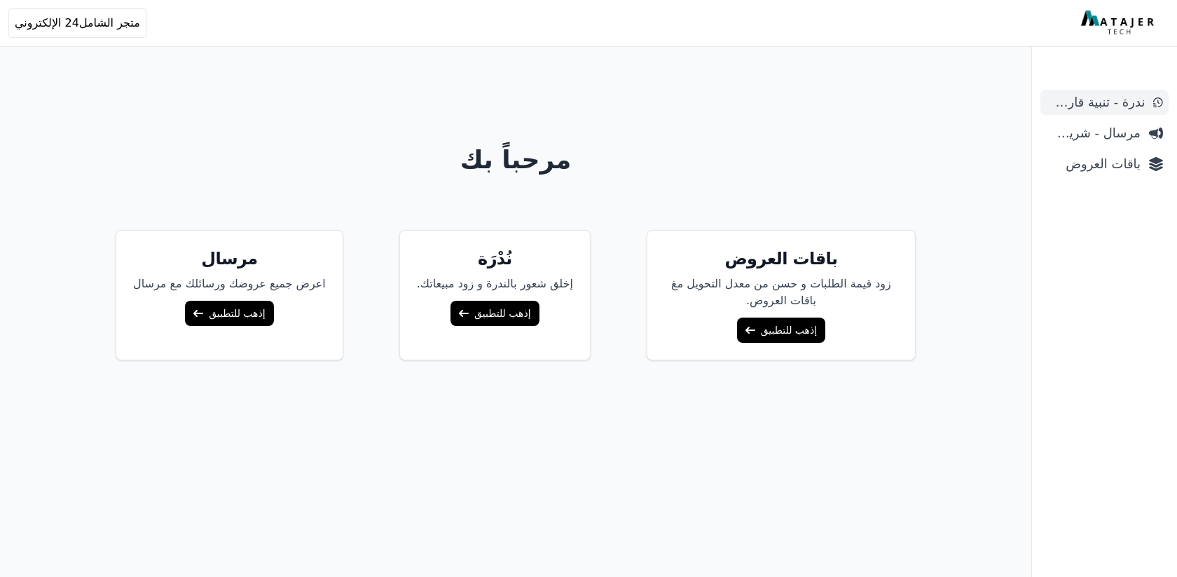
click at [1076, 109] on span "ندرة - تنبية قارب علي النفاذ" at bounding box center [1095, 102] width 99 height 20
click at [1077, 135] on span "مرسال - شريط دعاية" at bounding box center [1093, 133] width 95 height 20
click at [1090, 174] on link "باقات العروض" at bounding box center [1105, 163] width 128 height 25
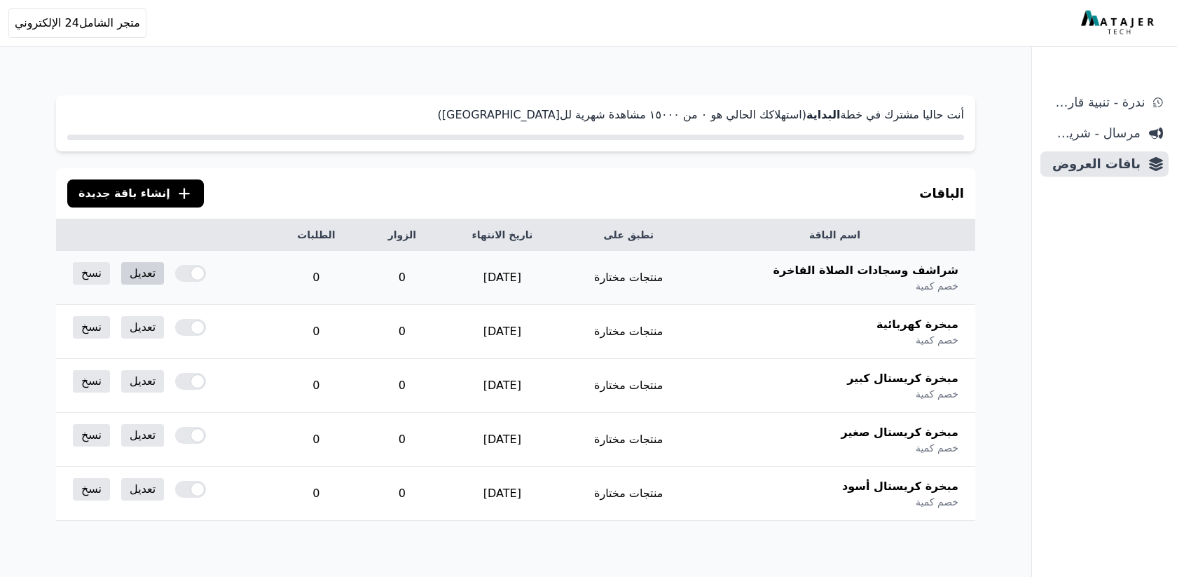
click at [141, 273] on link "تعديل" at bounding box center [142, 273] width 43 height 22
click at [127, 193] on span "إنشاء باقة جديدة" at bounding box center [124, 193] width 92 height 17
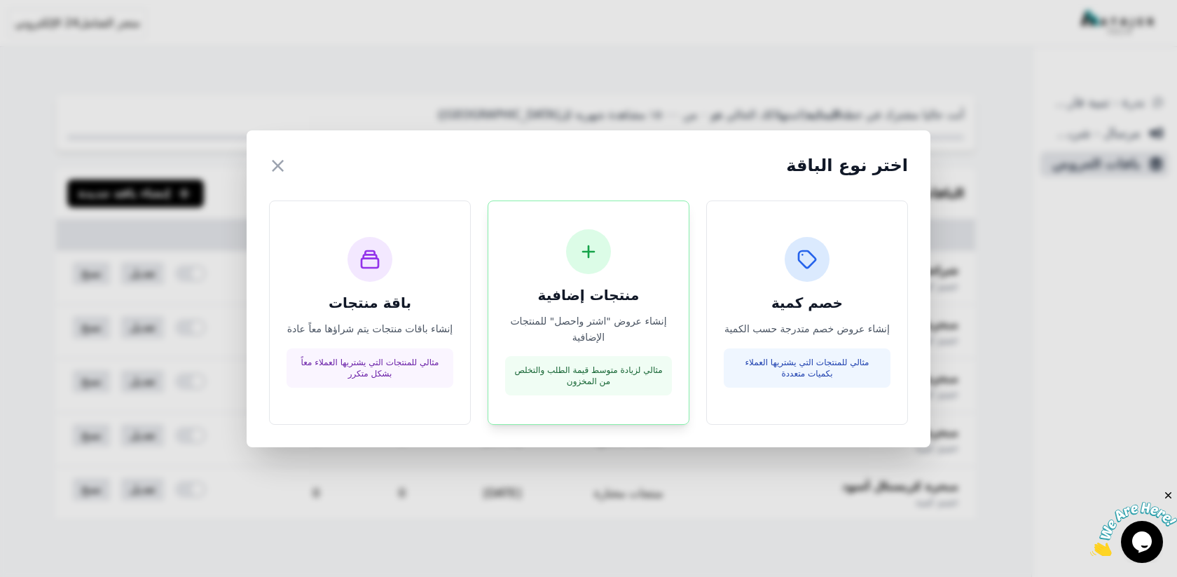
click at [577, 263] on icon at bounding box center [588, 251] width 22 height 22
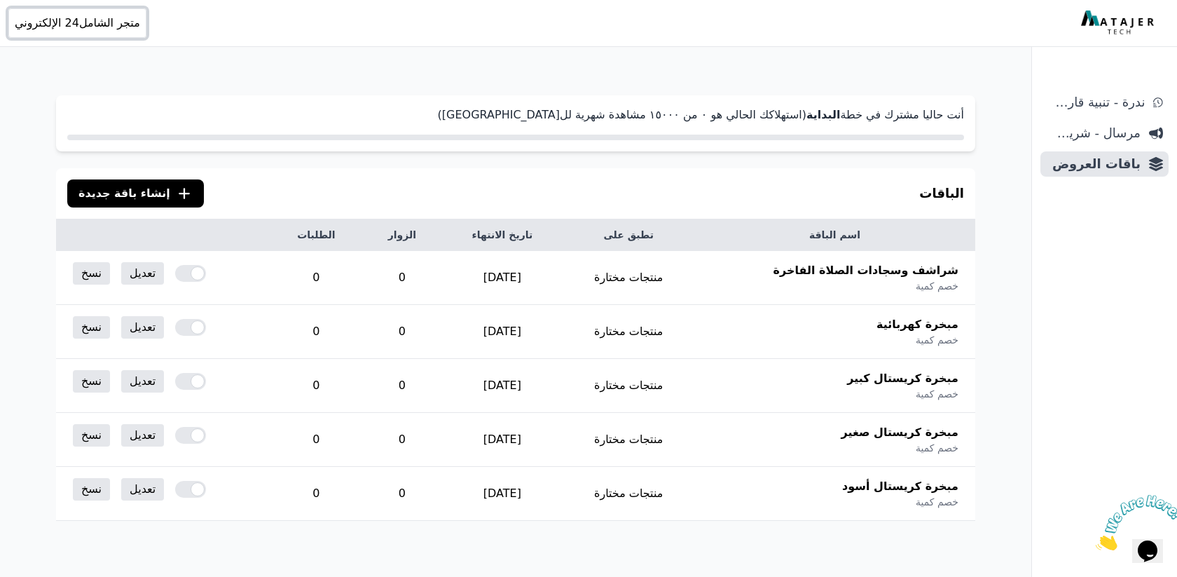
click at [98, 22] on span "متجر الشامل24 الإلكتروني" at bounding box center [77, 23] width 125 height 17
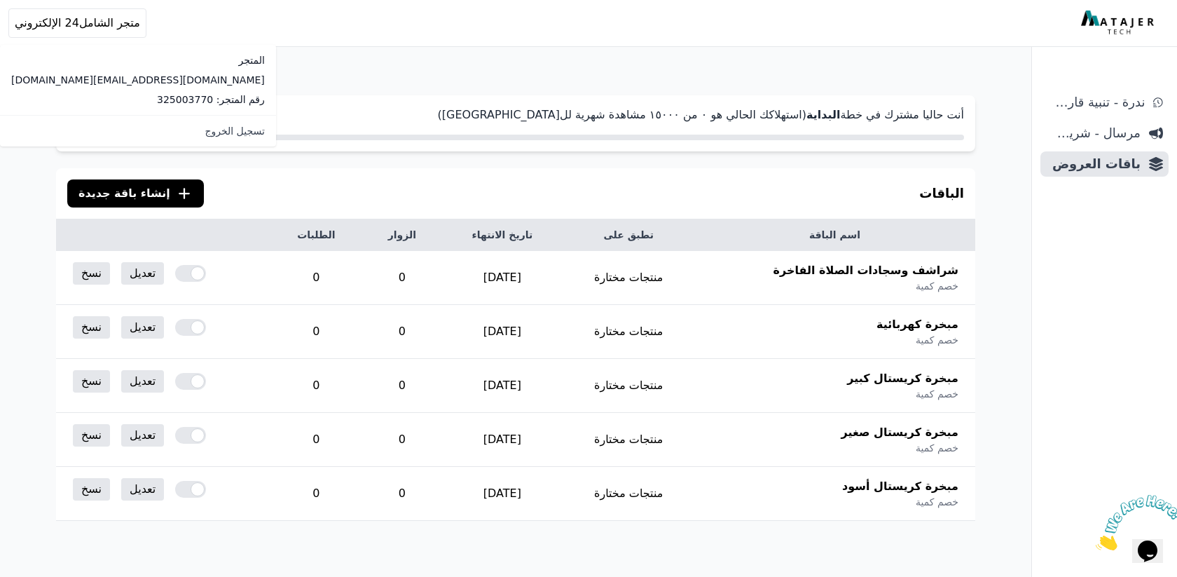
click at [245, 66] on div "أنت حاليا مشترك في خطة البداية (استهلاكك الحالي هو ۰ من ١٥۰۰۰ مشاهدة شهرية للبا…" at bounding box center [515, 376] width 1031 height 752
click at [125, 186] on span "إنشاء باقة جديدة" at bounding box center [124, 193] width 92 height 17
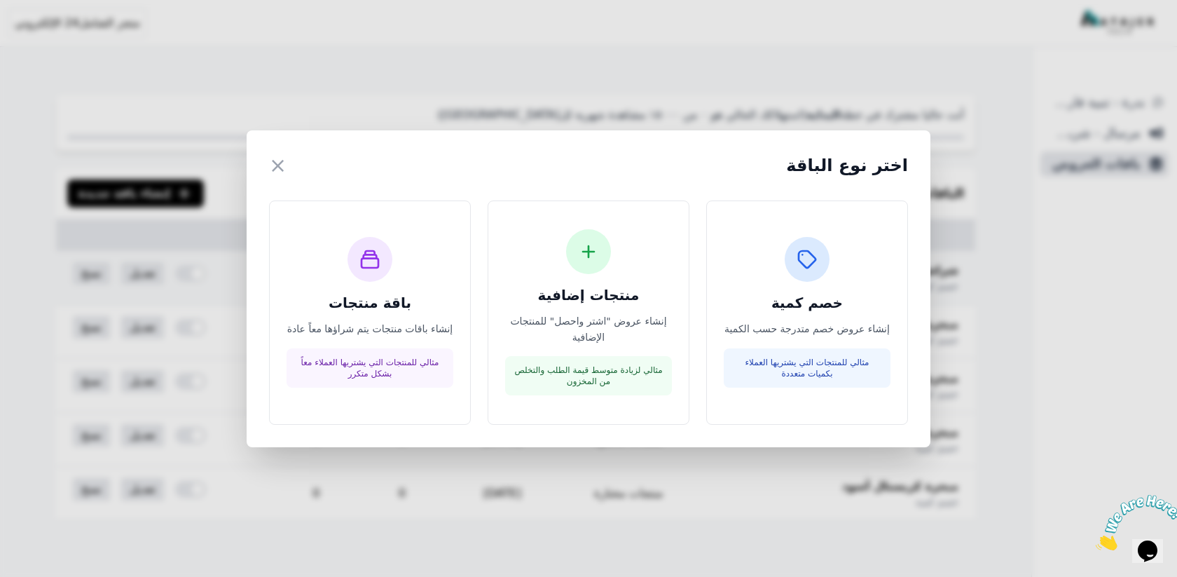
click at [595, 274] on div at bounding box center [588, 251] width 45 height 45
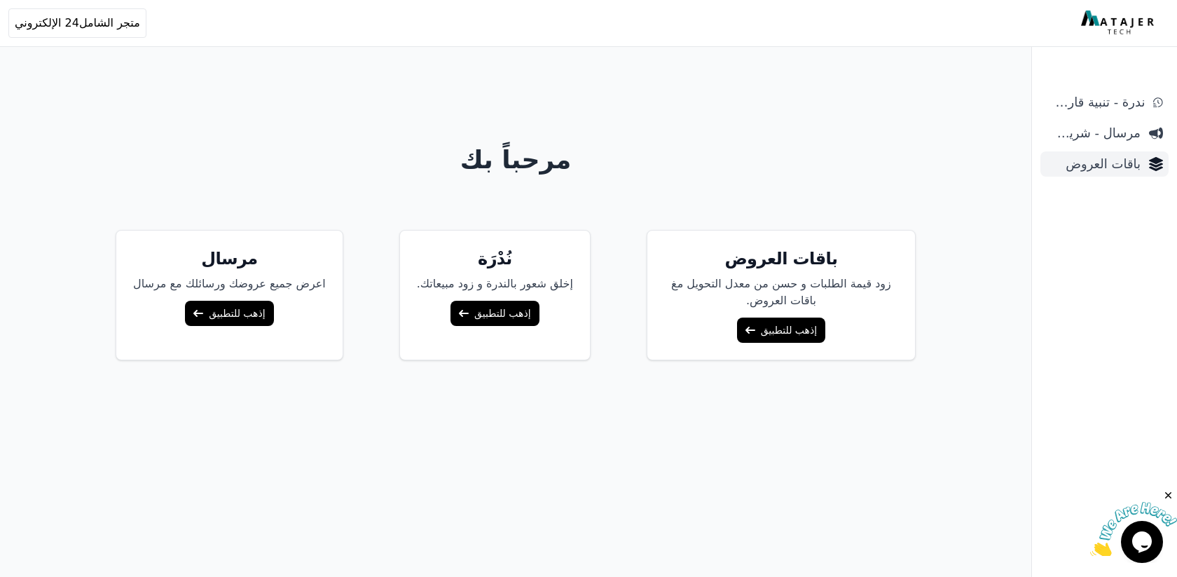
click at [1110, 165] on span "باقات العروض" at bounding box center [1093, 164] width 95 height 20
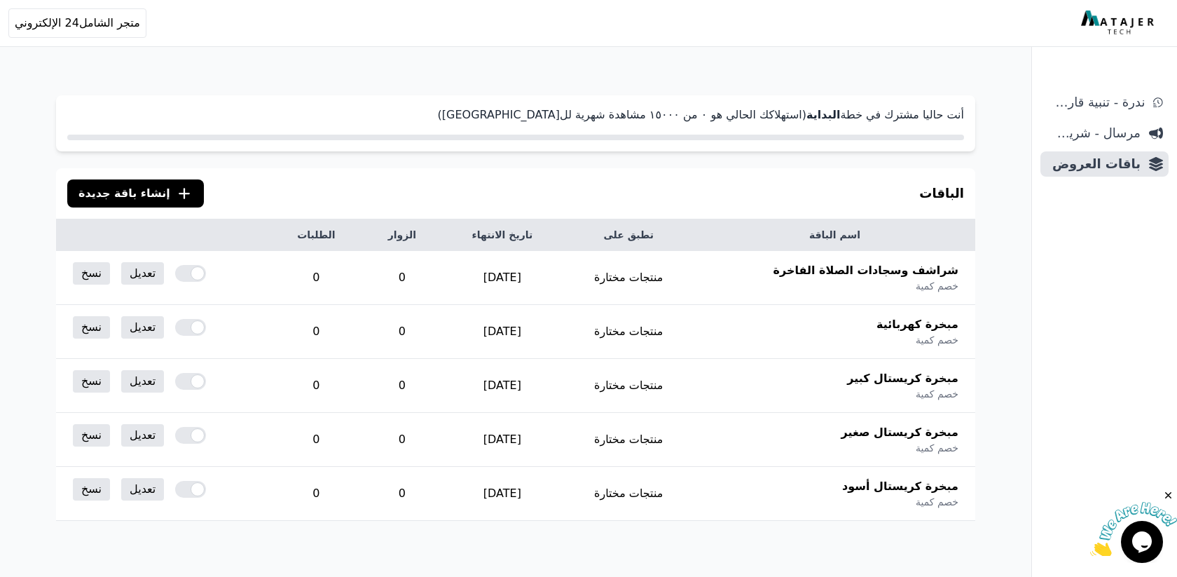
click at [119, 190] on span "إنشاء باقة جديدة" at bounding box center [124, 193] width 92 height 17
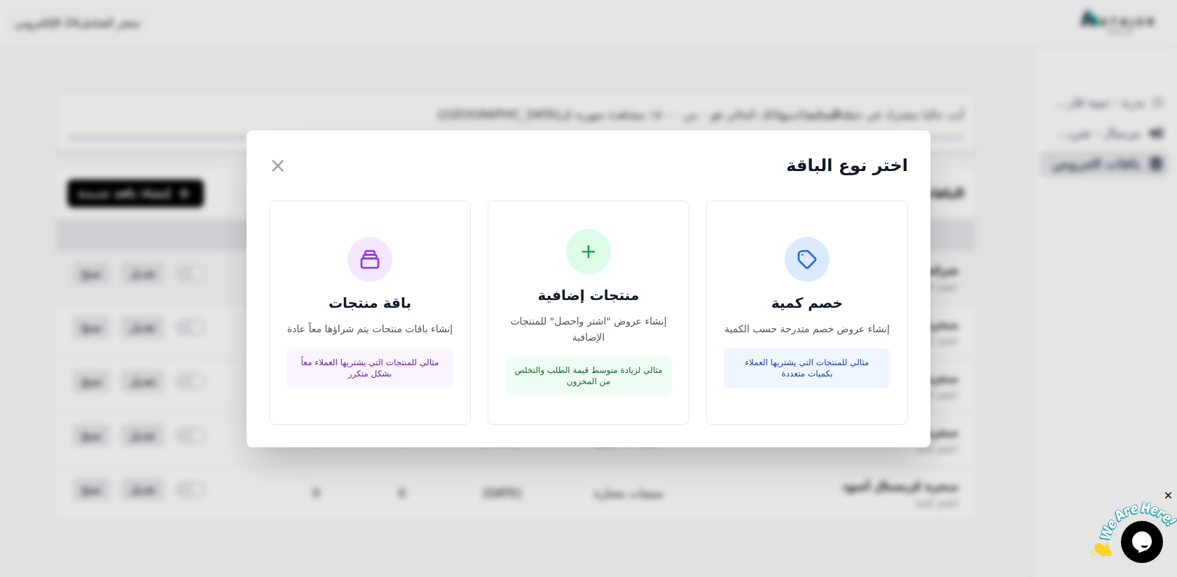
click at [568, 277] on div "منتجات إضافية إنشاء عروض "اشتر واحصل" للمنتجات الإضافية مثالي لزيادة متوسط قيمة…" at bounding box center [588, 312] width 167 height 167
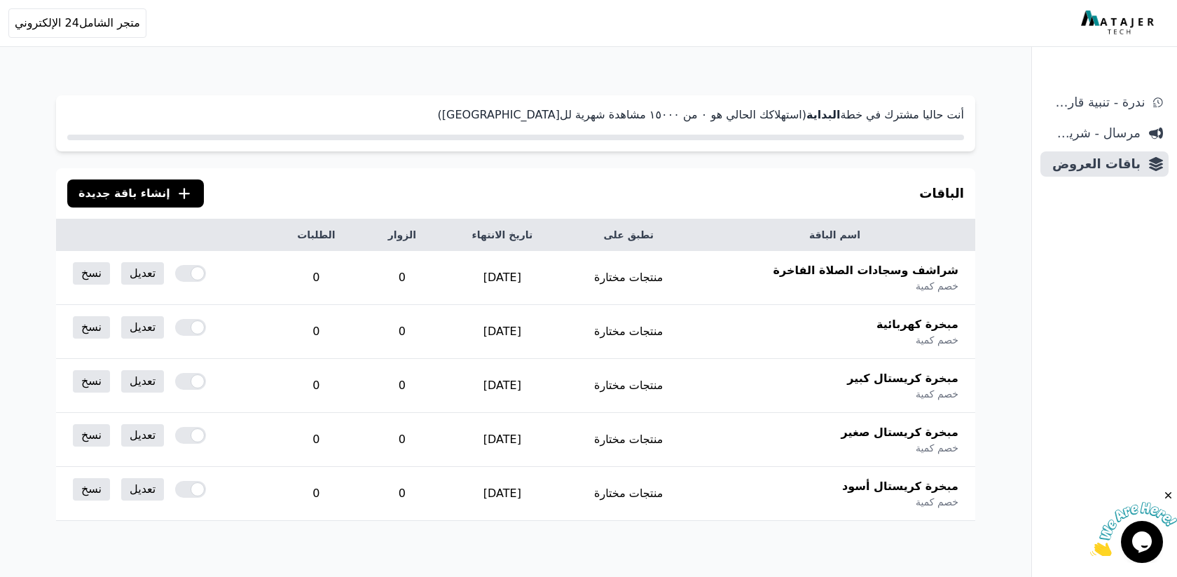
click at [119, 201] on span "إنشاء باقة جديدة" at bounding box center [124, 193] width 92 height 17
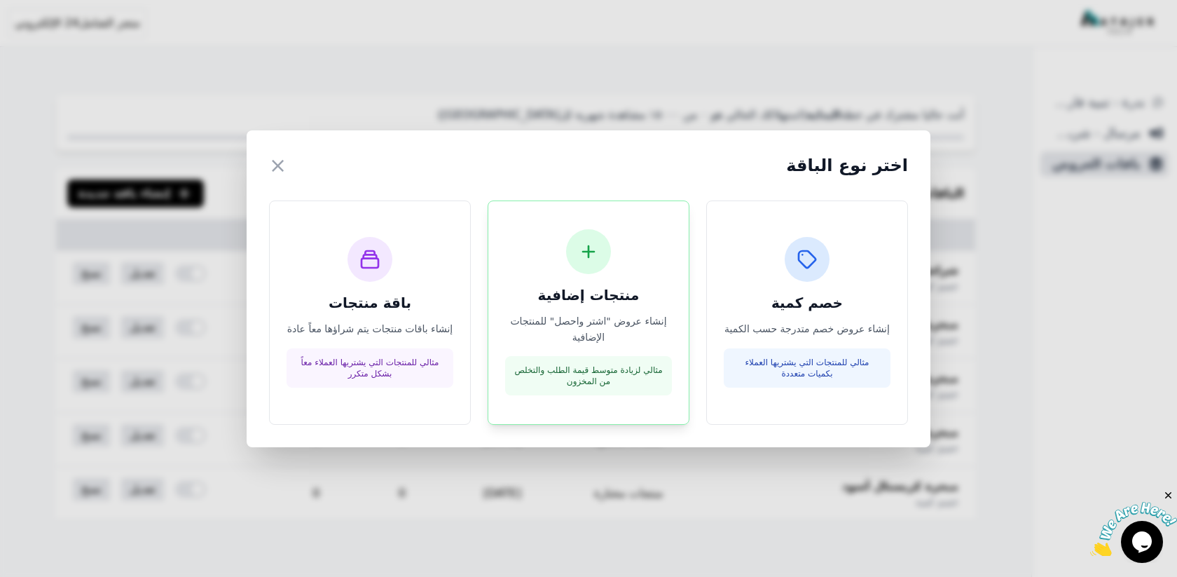
click at [570, 270] on div at bounding box center [588, 251] width 45 height 45
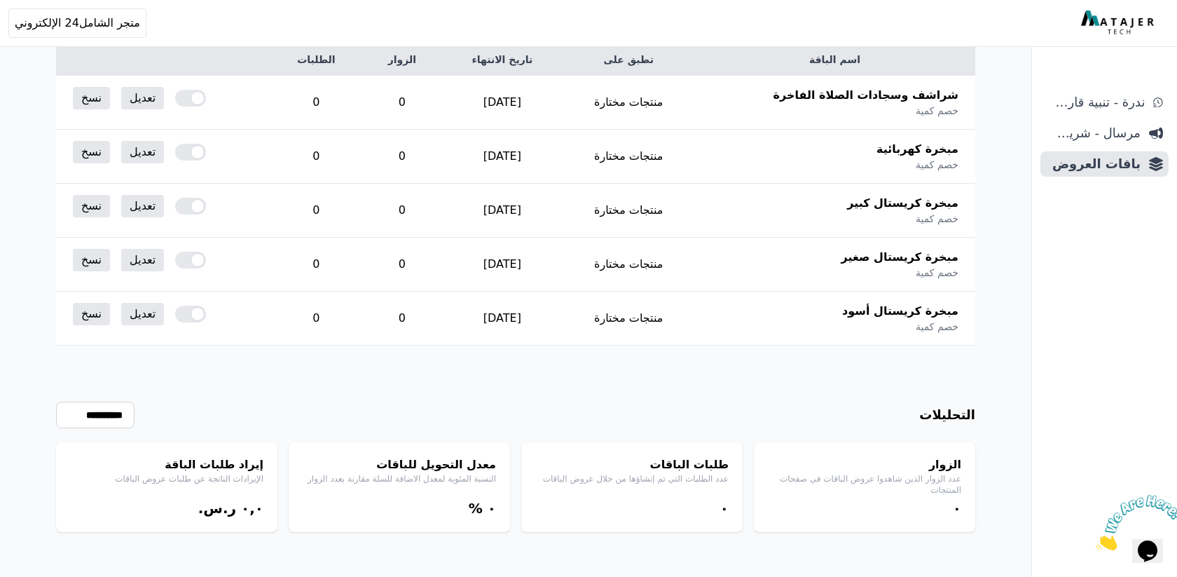
click at [1146, 532] on img at bounding box center [1139, 522] width 87 height 55
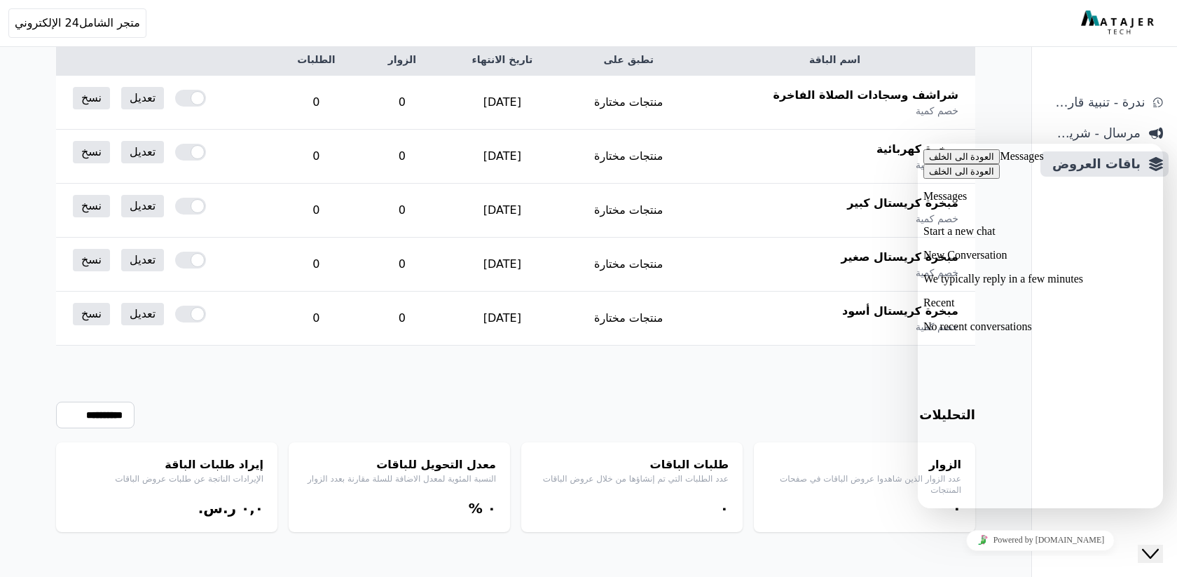
click at [1032, 254] on p "New Conversation" at bounding box center [1041, 255] width 234 height 13
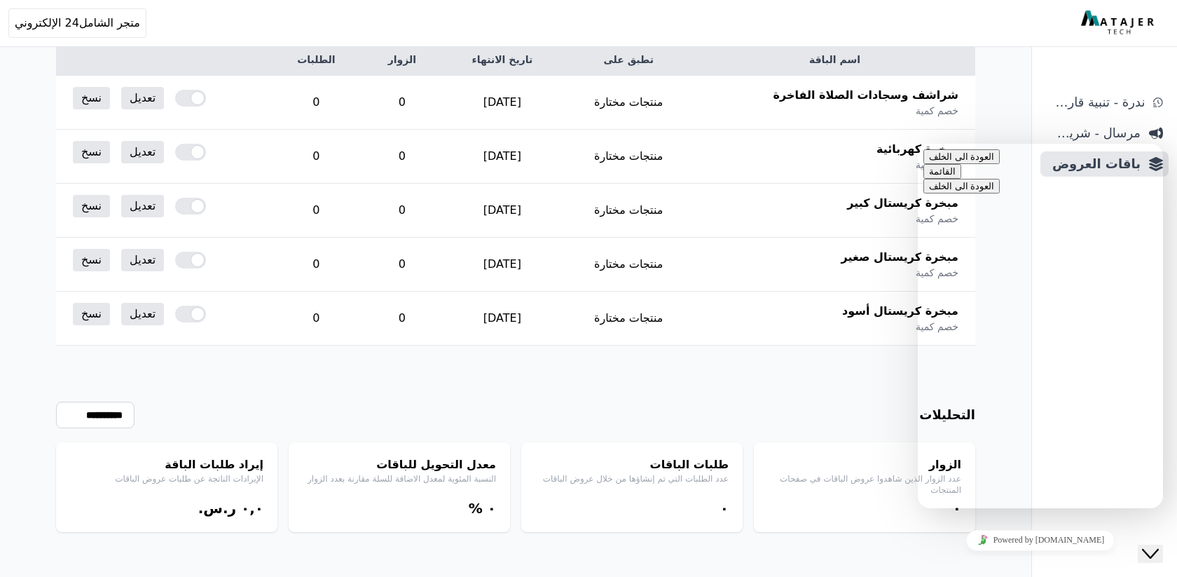
click at [918, 144] on textarea at bounding box center [918, 144] width 0 height 0
type textarea "*****"
type textarea "*"
type textarea "**********"
click at [918, 144] on div "قيّم هذه الدردشة. قم بتحميل الملف إدراج رمز تعبيري" at bounding box center [918, 144] width 0 height 0
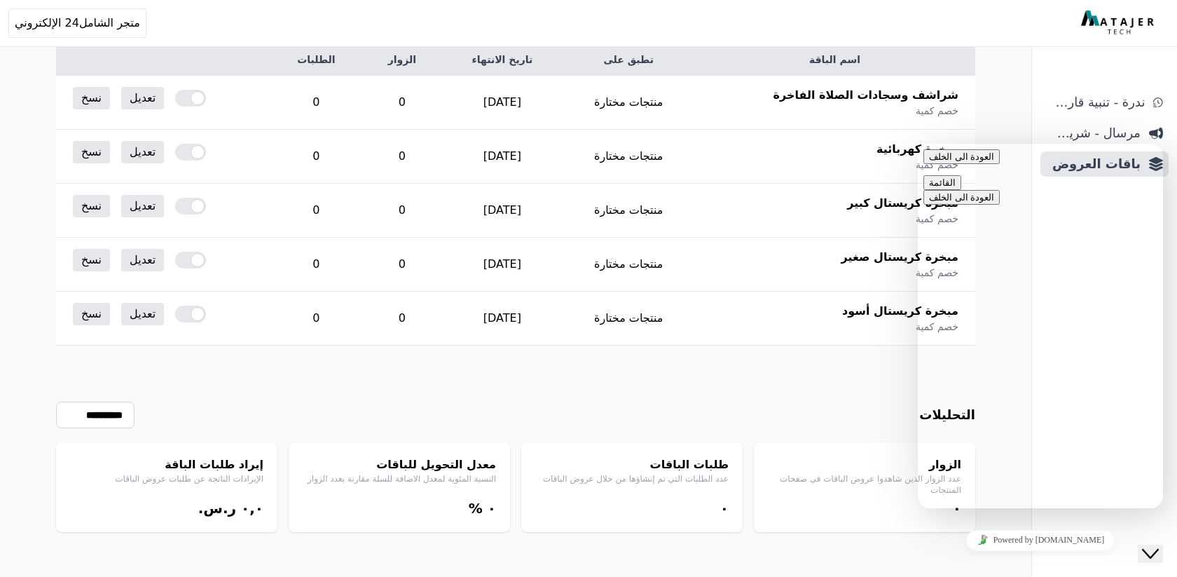
click at [918, 144] on div "قيّم هذه الدردشة. قم بتحميل الملف إدراج رمز تعبيري" at bounding box center [918, 144] width 0 height 0
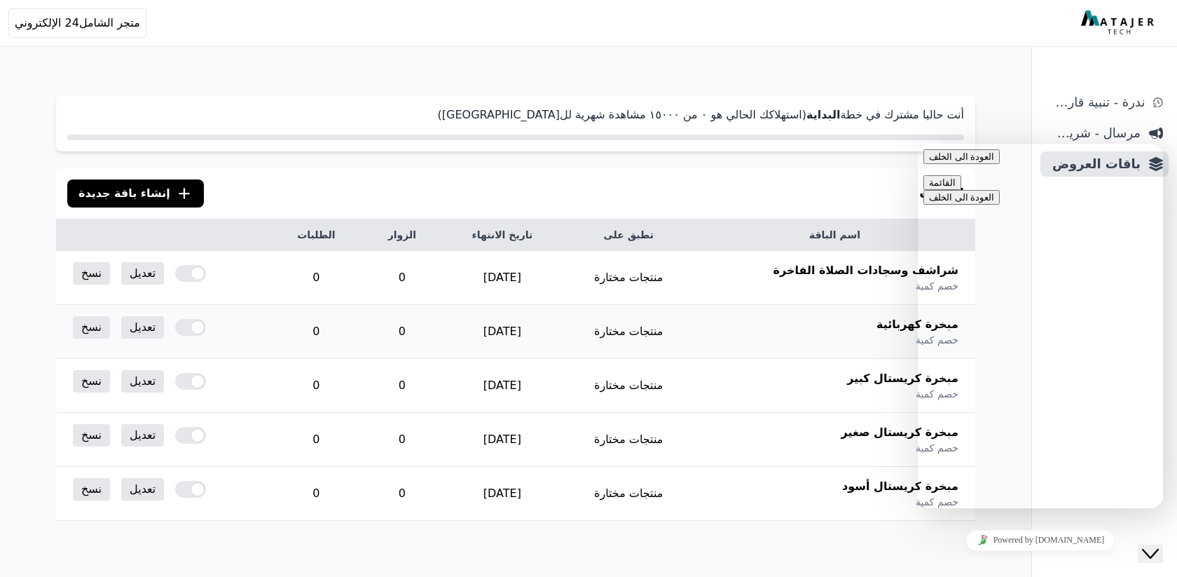
scroll to position [84, 0]
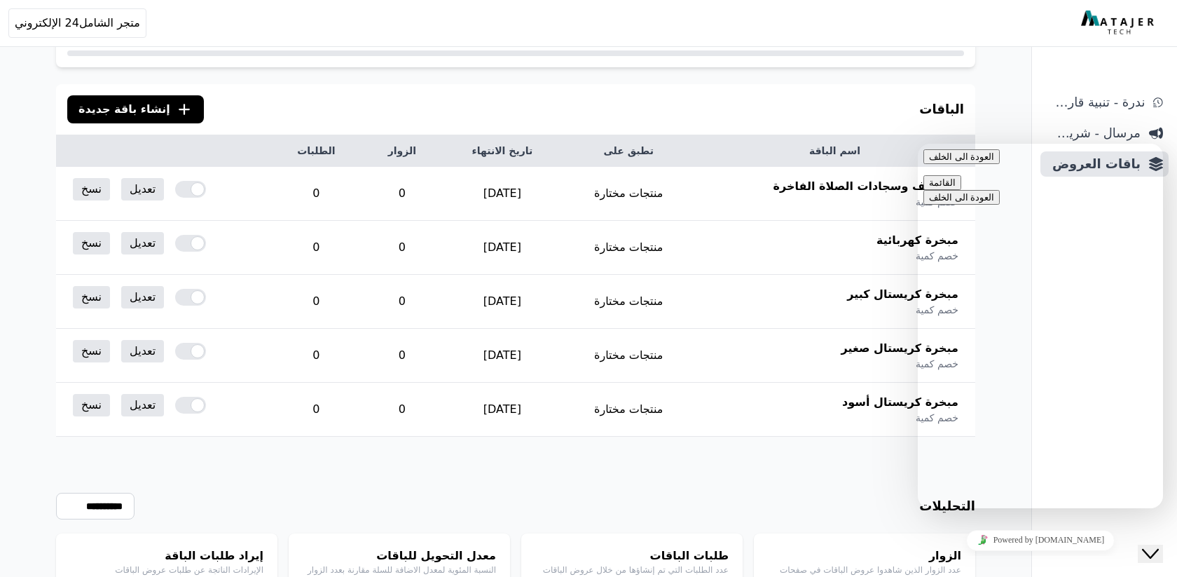
click at [918, 144] on textarea at bounding box center [918, 144] width 0 height 0
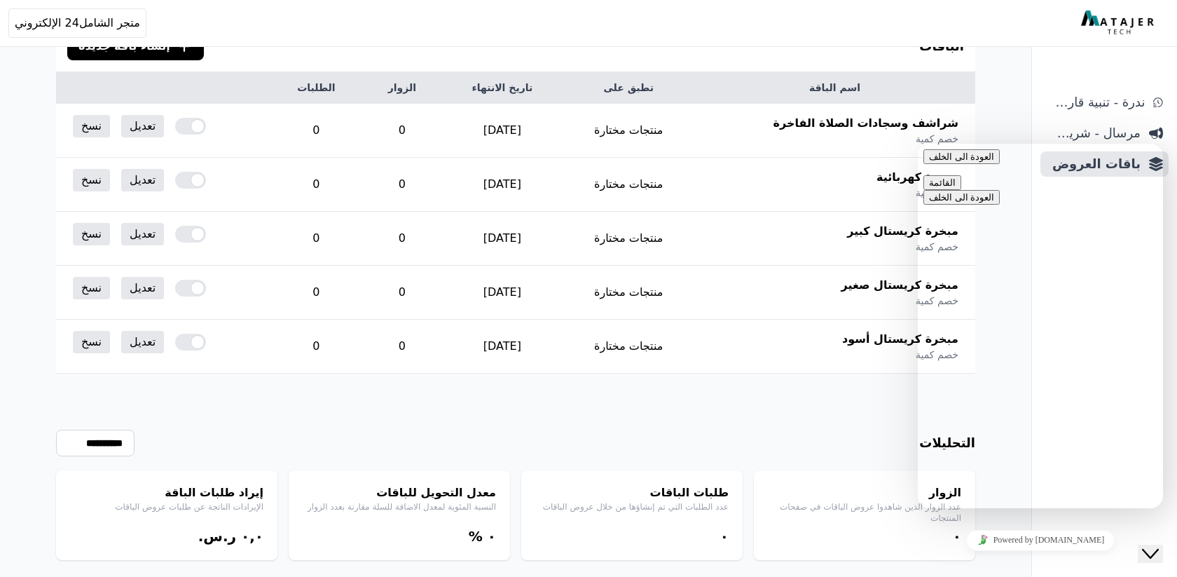
scroll to position [175, 0]
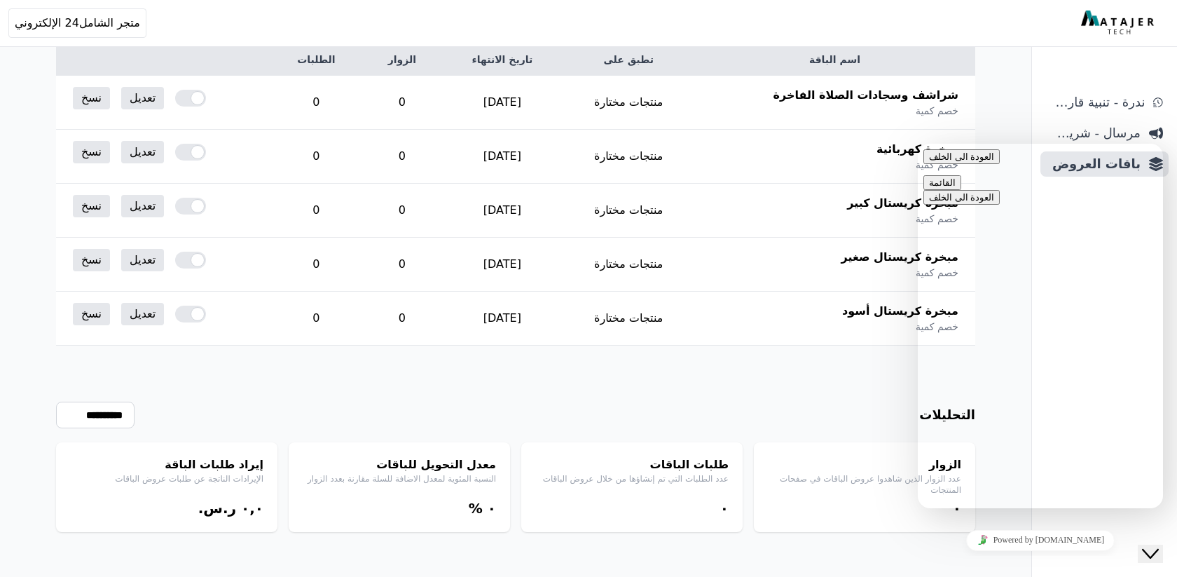
click at [918, 144] on textarea at bounding box center [918, 144] width 0 height 0
type textarea "**********"
paste textarea "**********"
type textarea "**********"
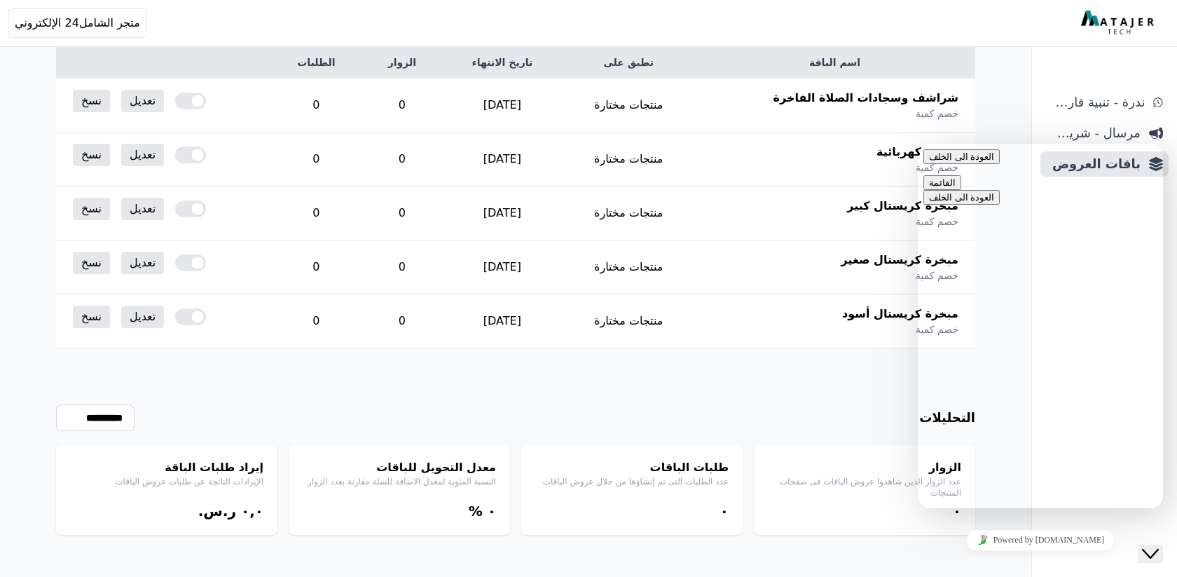
drag, startPoint x: 951, startPoint y: 265, endPoint x: 942, endPoint y: 431, distance: 166.3
copy div "مرحبا 23:57 اشترك ولم يصلني كود جديد 23:58 عند إنشاء باقة يظهر الخطأ التالي 23:…"
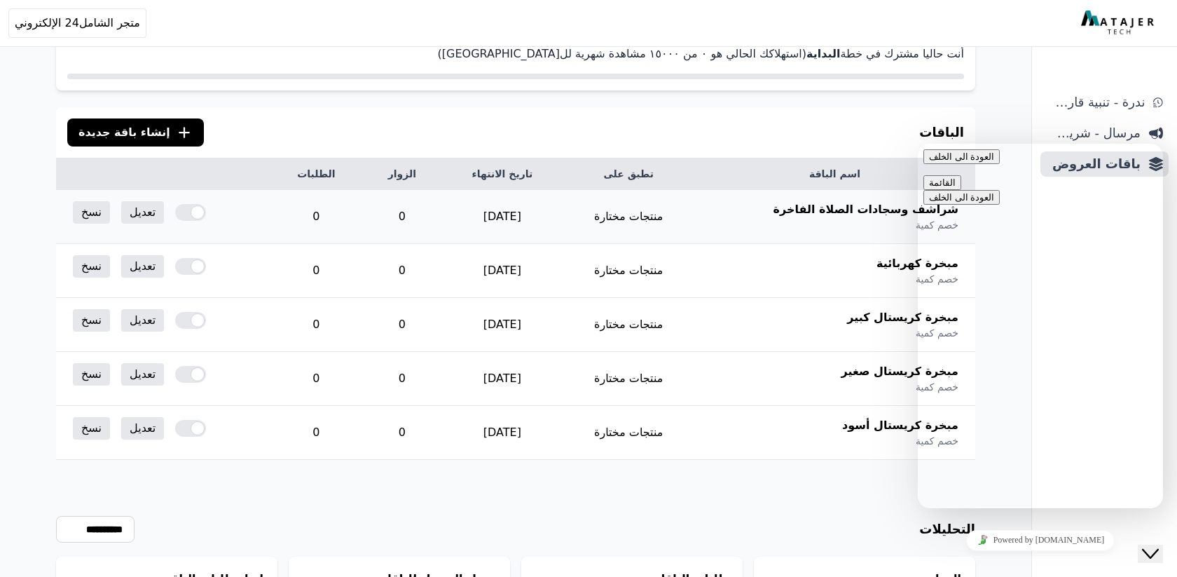
scroll to position [0, 0]
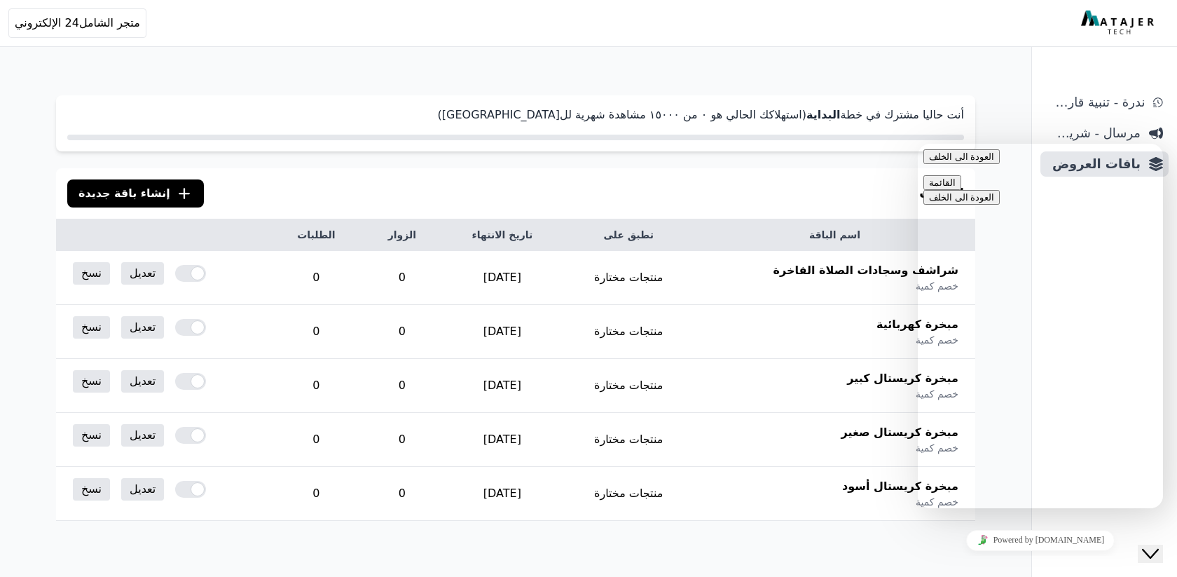
click at [176, 195] on icon ".cls-1{fill:none;stroke:#fff;stroke-linecap:round;stroke-linejoin:round;stroke-…" at bounding box center [184, 193] width 17 height 17
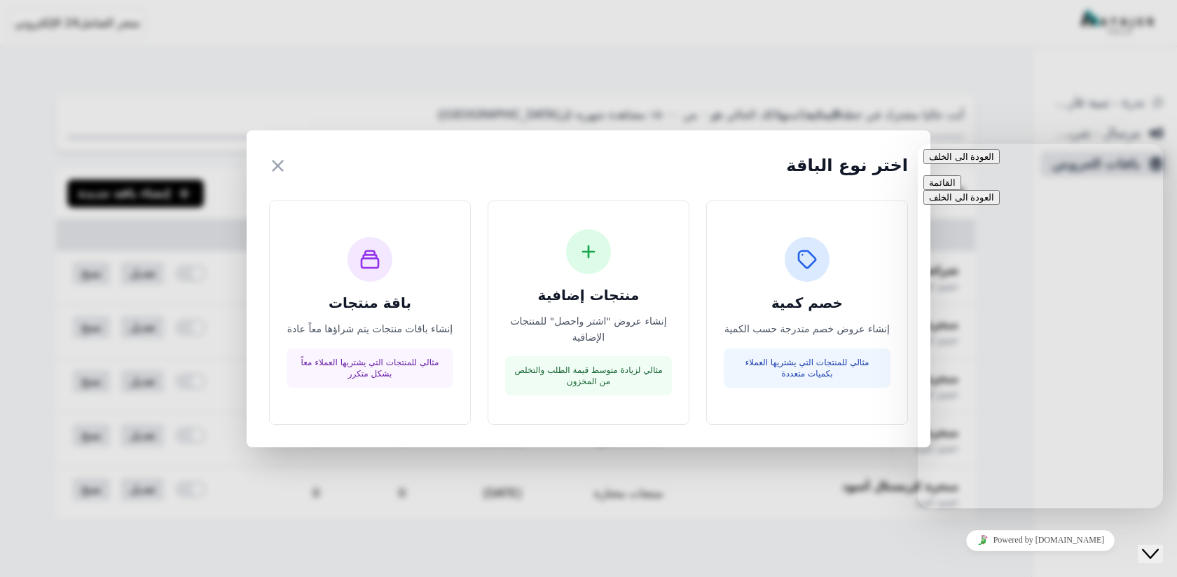
click at [994, 162] on icon "primary" at bounding box center [994, 156] width 0 height 11
drag, startPoint x: 1132, startPoint y: 545, endPoint x: 1160, endPoint y: 577, distance: 42.2
click at [1142, 545] on div "Close Chat This icon closes the chat window." at bounding box center [1150, 553] width 17 height 17
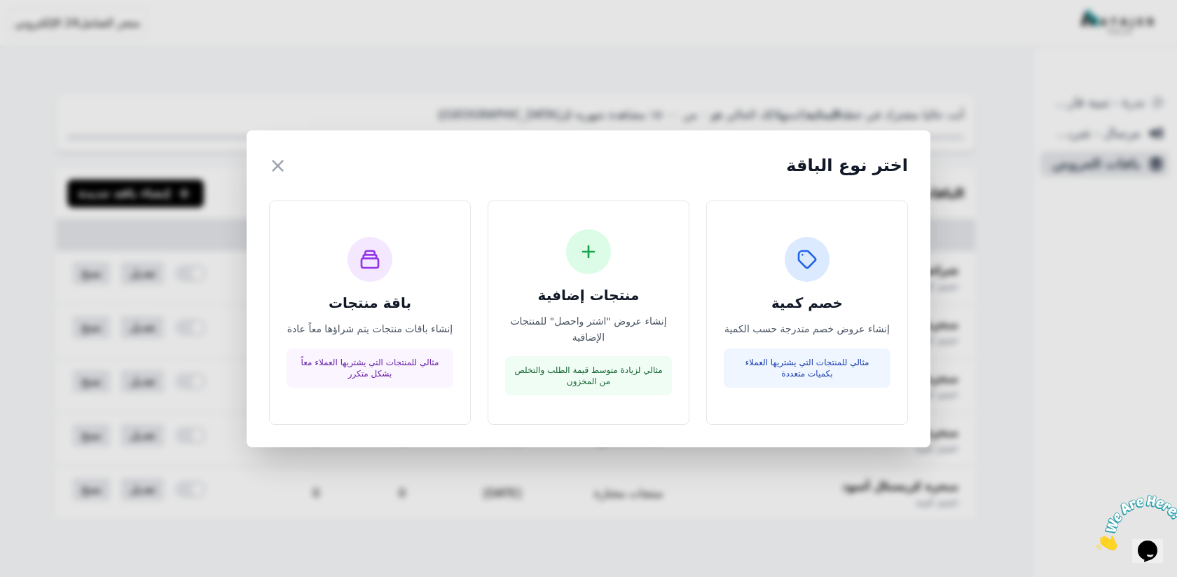
click at [1096, 540] on icon "إغلاق" at bounding box center [1096, 546] width 0 height 12
click at [603, 305] on h3 "منتجات إضافية" at bounding box center [588, 295] width 167 height 20
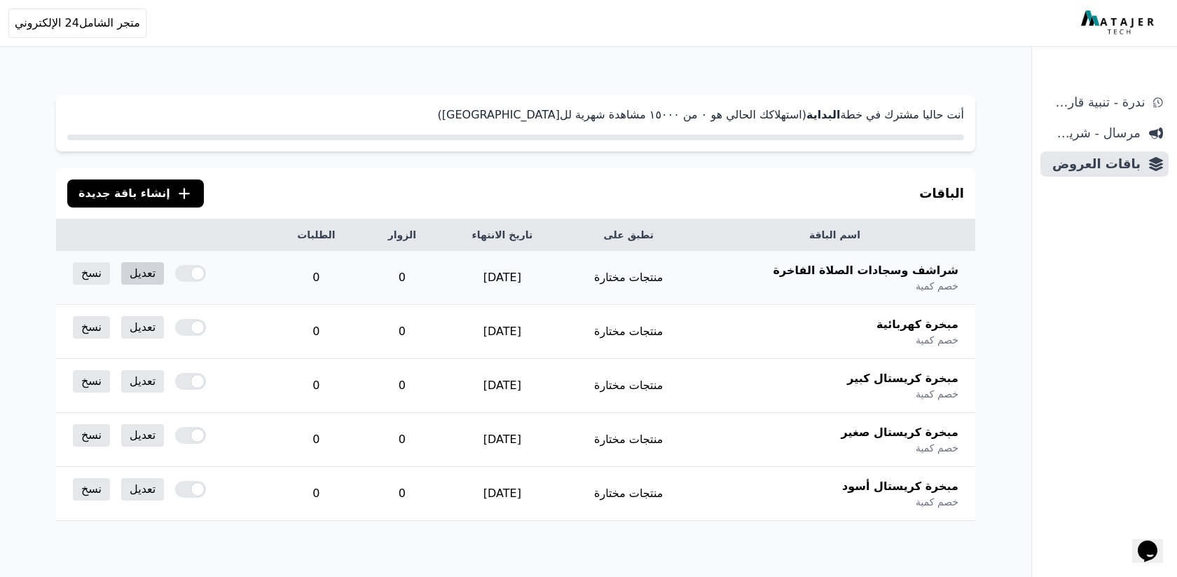
click at [126, 270] on link "تعديل" at bounding box center [142, 273] width 43 height 22
click at [1103, 131] on span "مرسال - شريط دعاية" at bounding box center [1093, 133] width 95 height 20
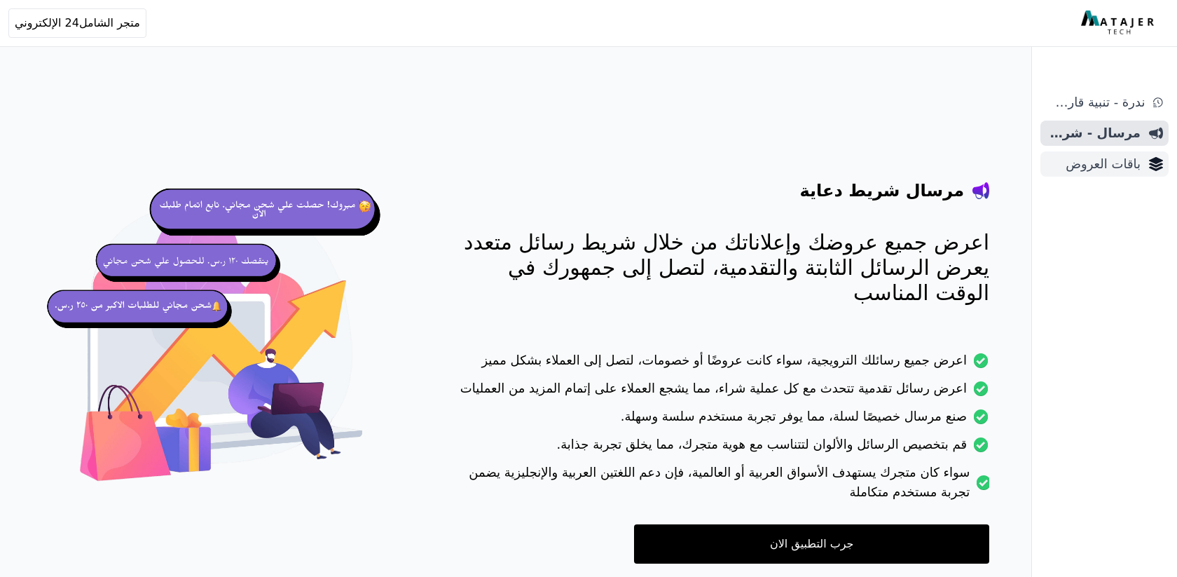
click at [1097, 162] on span "باقات العروض" at bounding box center [1093, 164] width 95 height 20
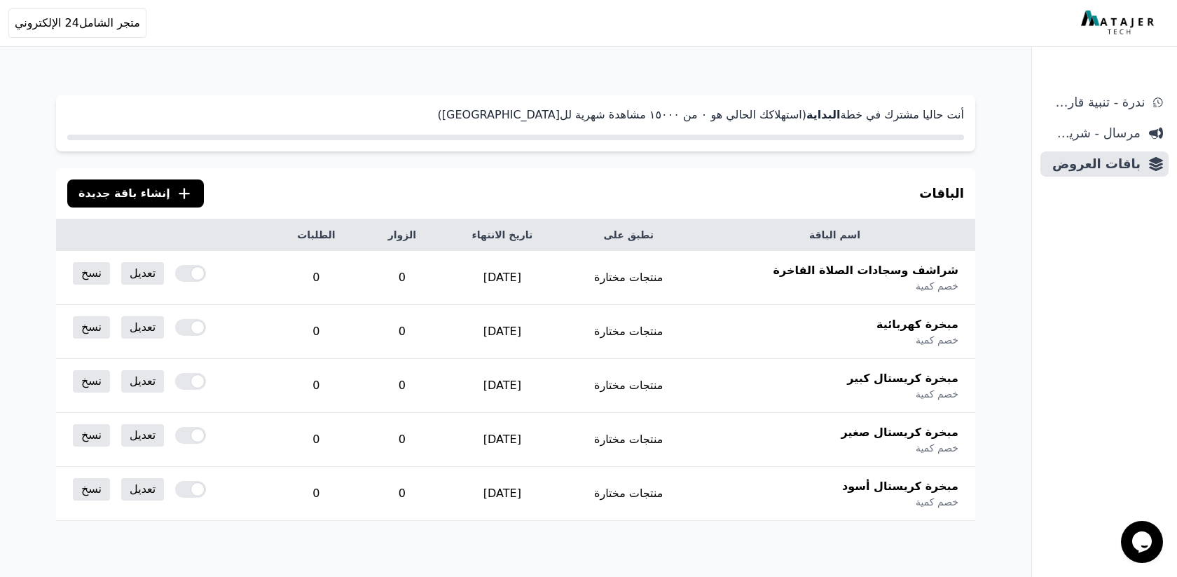
click at [134, 195] on span "إنشاء باقة جديدة" at bounding box center [124, 193] width 92 height 17
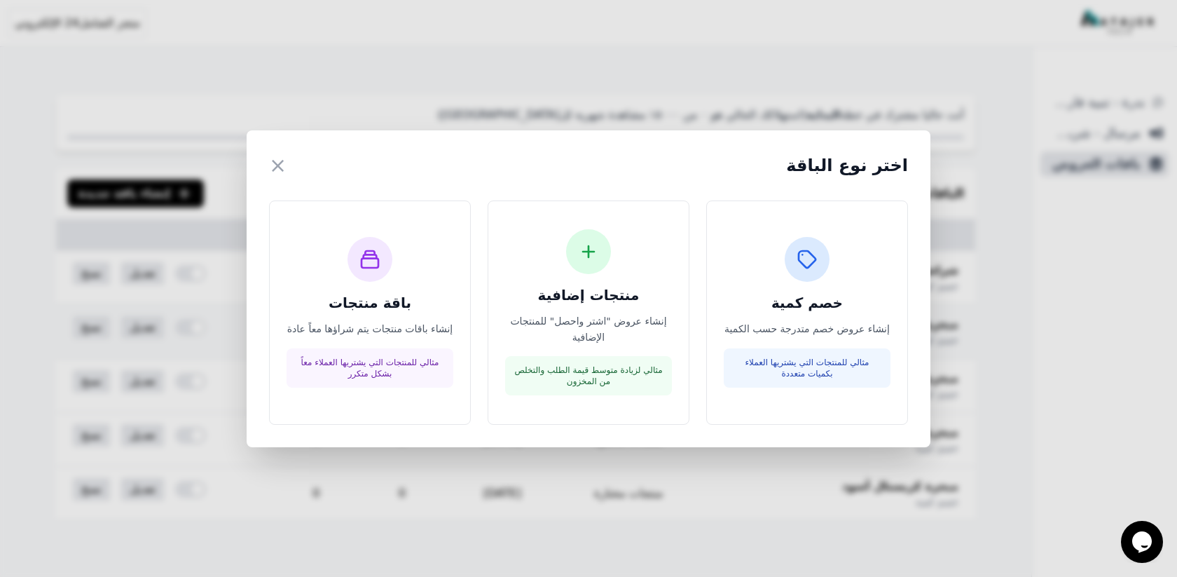
click at [817, 306] on h3 "خصم كمية" at bounding box center [807, 303] width 167 height 20
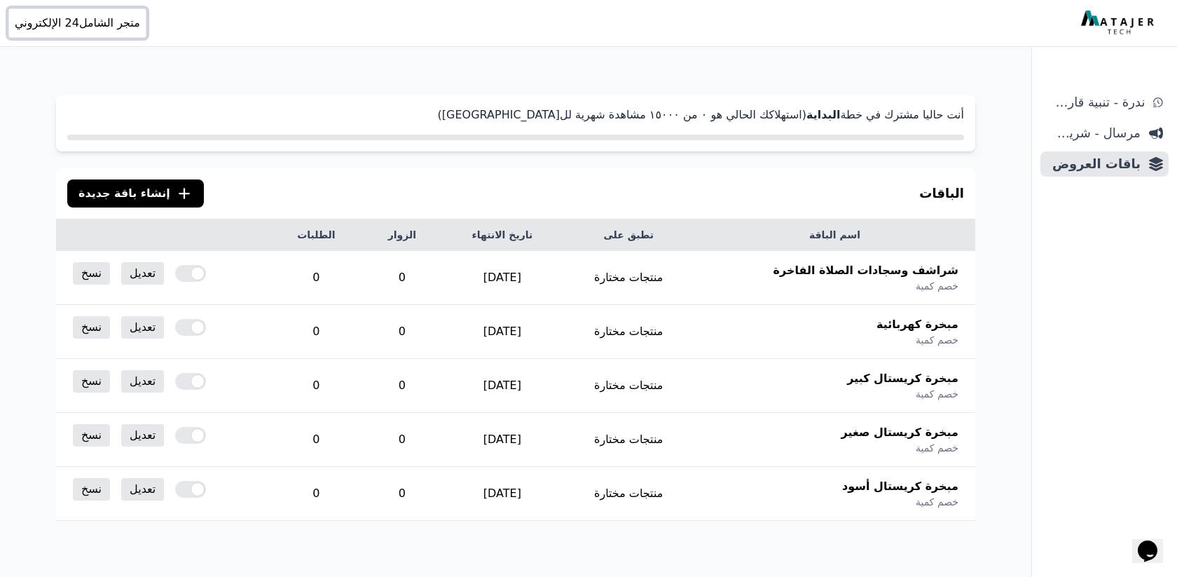
click at [58, 15] on span "متجر الشامل24 الإلكتروني" at bounding box center [77, 23] width 125 height 17
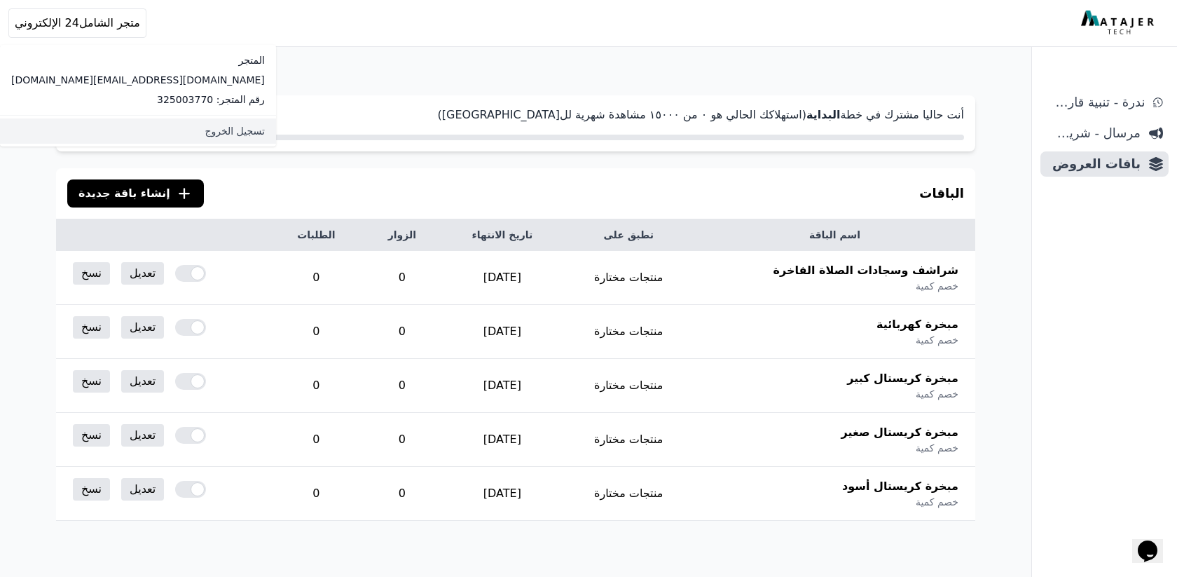
click at [118, 130] on link "تسجيل الخروج" at bounding box center [138, 130] width 276 height 25
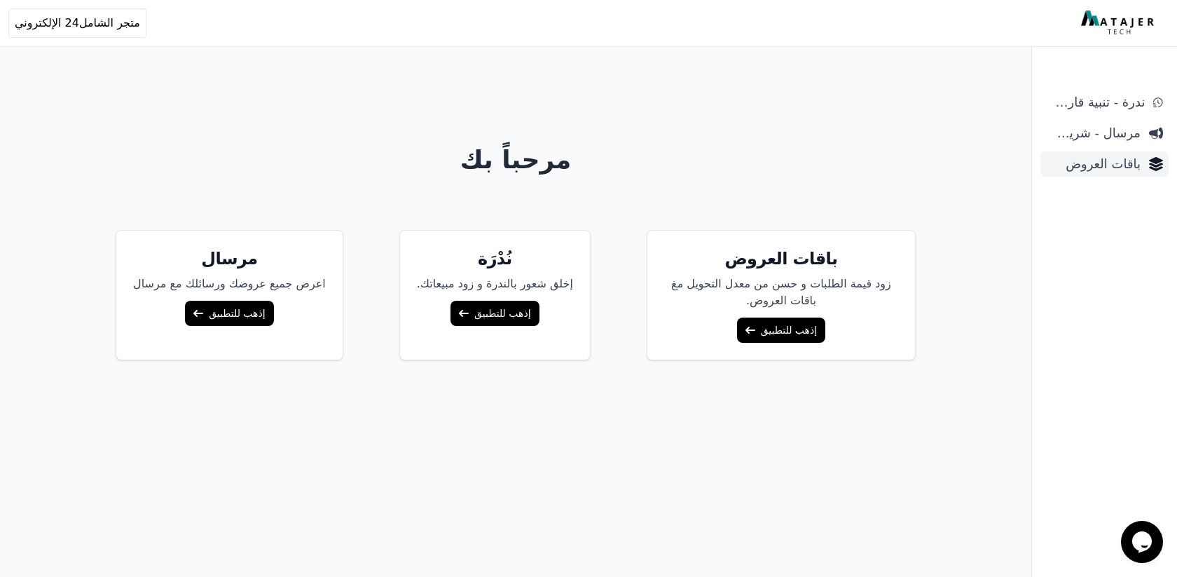
click at [1113, 163] on span "باقات العروض" at bounding box center [1093, 164] width 95 height 20
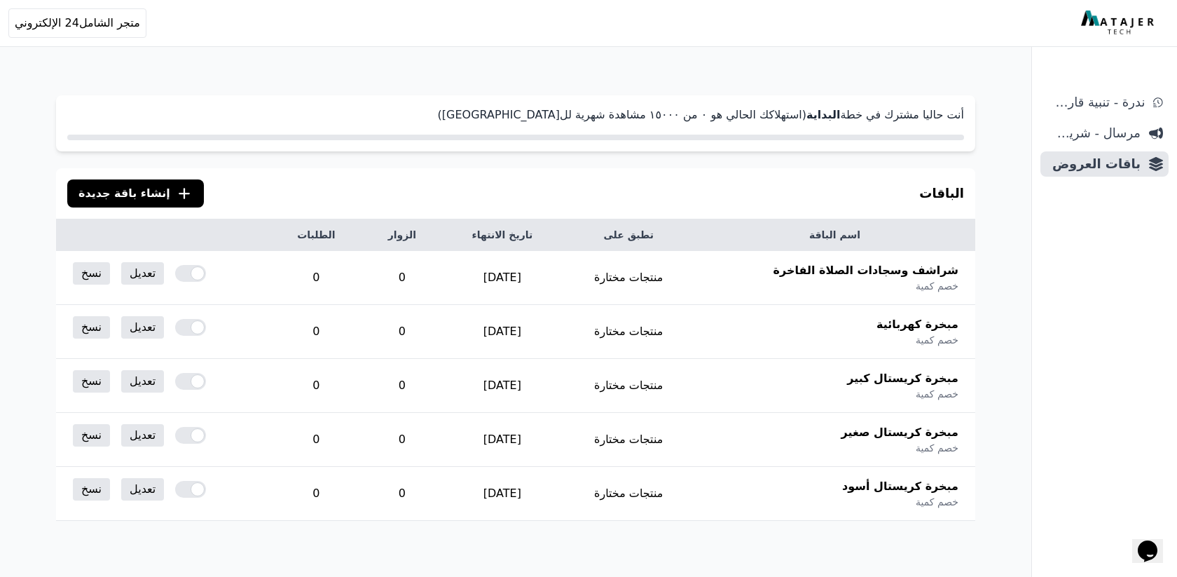
click at [128, 195] on span "إنشاء باقة جديدة" at bounding box center [124, 193] width 92 height 17
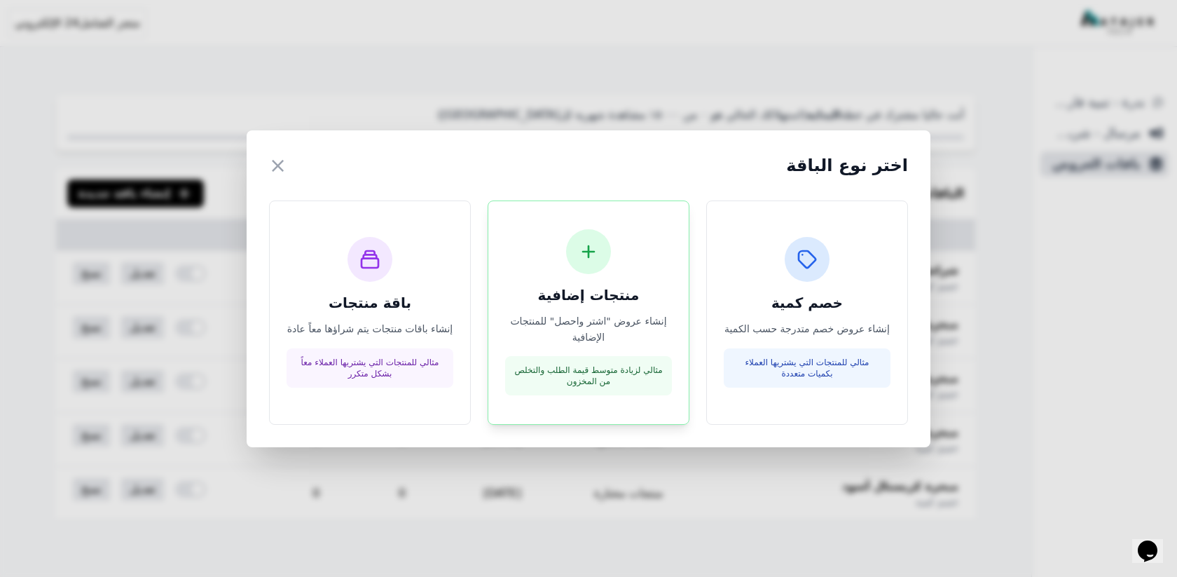
click at [580, 305] on h3 "منتجات إضافية" at bounding box center [588, 295] width 167 height 20
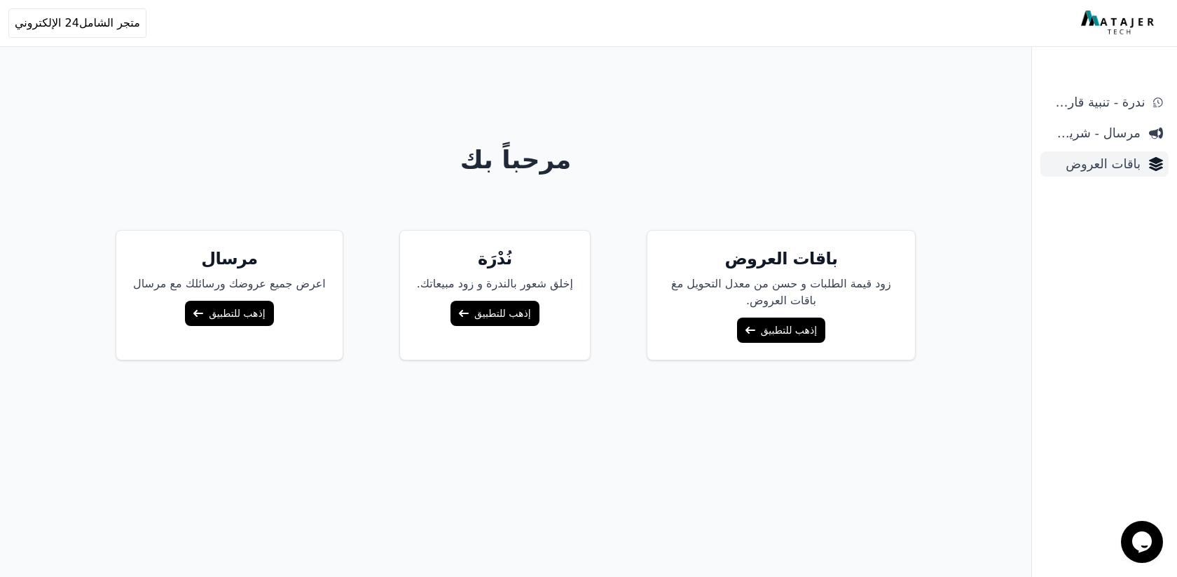
click at [1123, 163] on span "باقات العروض" at bounding box center [1093, 164] width 95 height 20
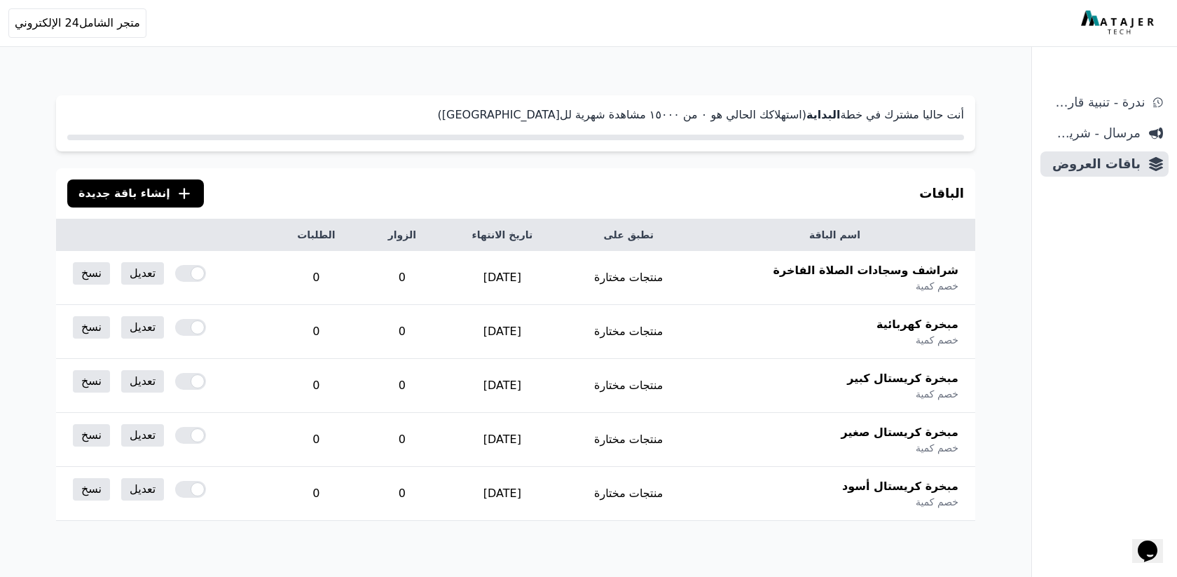
click at [135, 188] on span "إنشاء باقة جديدة" at bounding box center [124, 193] width 92 height 17
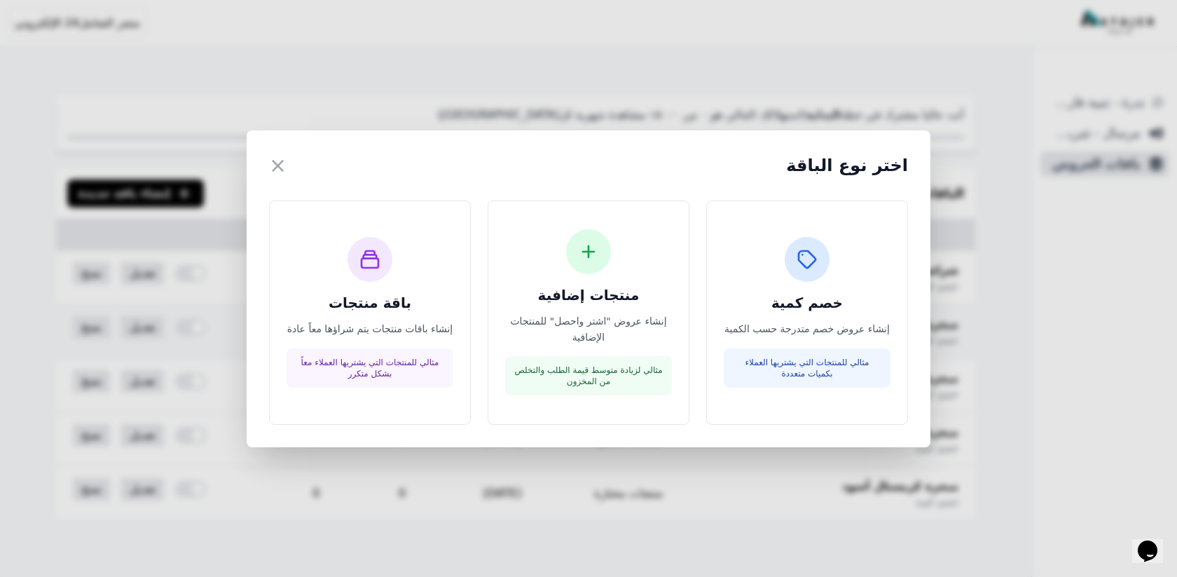
click at [596, 322] on div "منتجات إضافية إنشاء عروض "اشتر واحصل" للمنتجات الإضافية مثالي لزيادة متوسط قيمة…" at bounding box center [588, 312] width 167 height 167
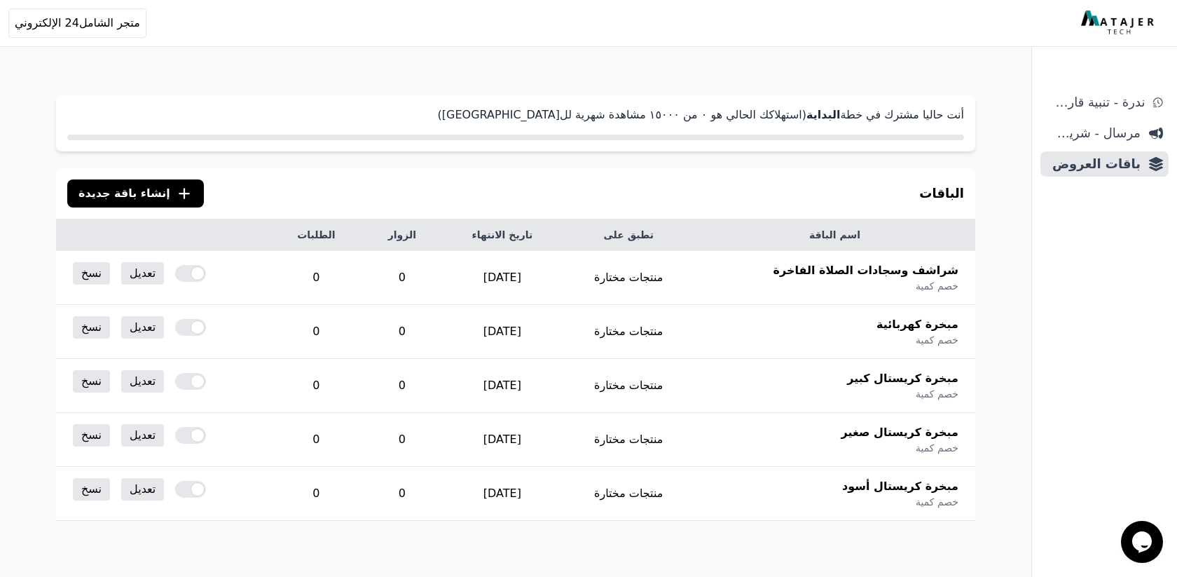
click at [114, 195] on span "إنشاء باقة جديدة" at bounding box center [124, 193] width 92 height 17
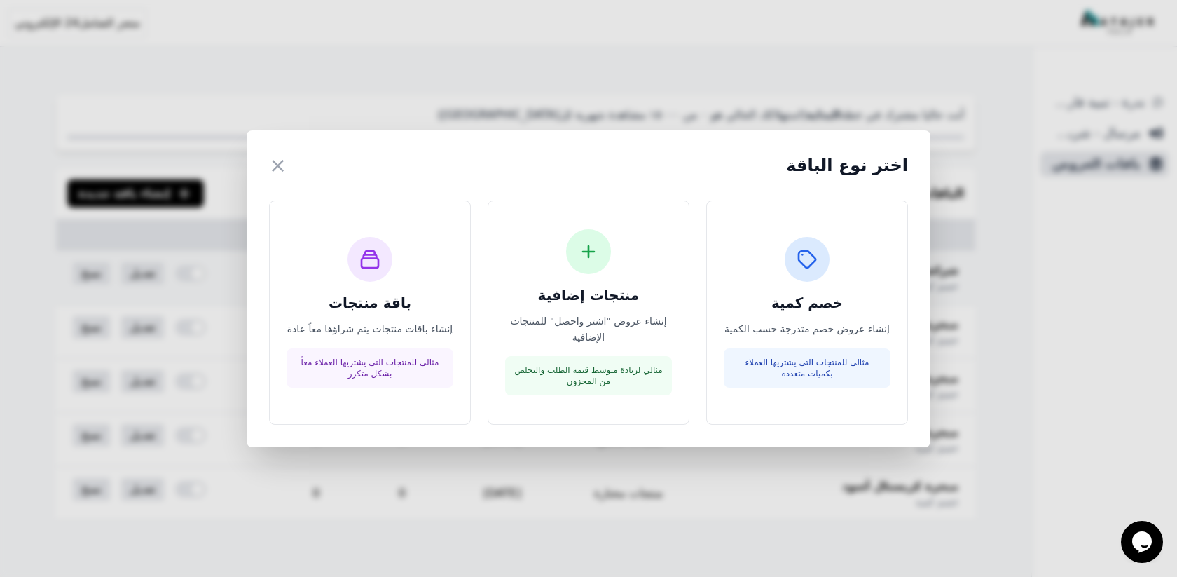
click at [568, 257] on div at bounding box center [588, 251] width 45 height 45
